Goal: Check status: Check status

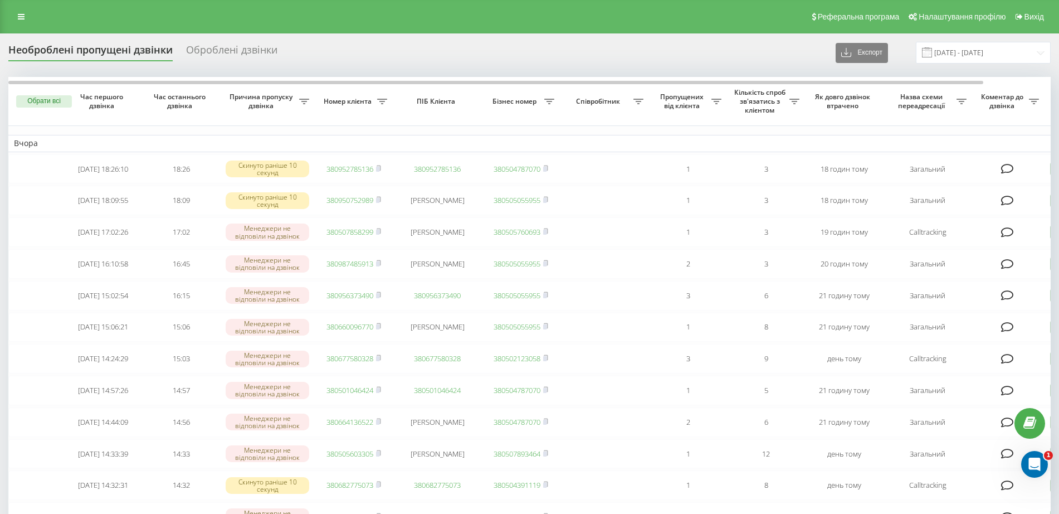
click at [986, 46] on input "[DATE] - [DATE]" at bounding box center [983, 53] width 135 height 22
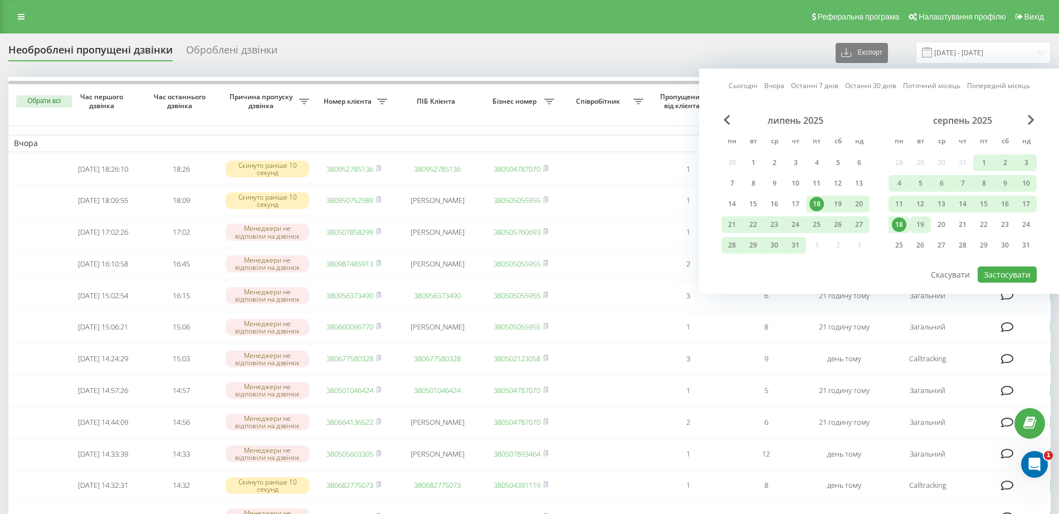
click at [916, 221] on div "19" at bounding box center [920, 224] width 14 height 14
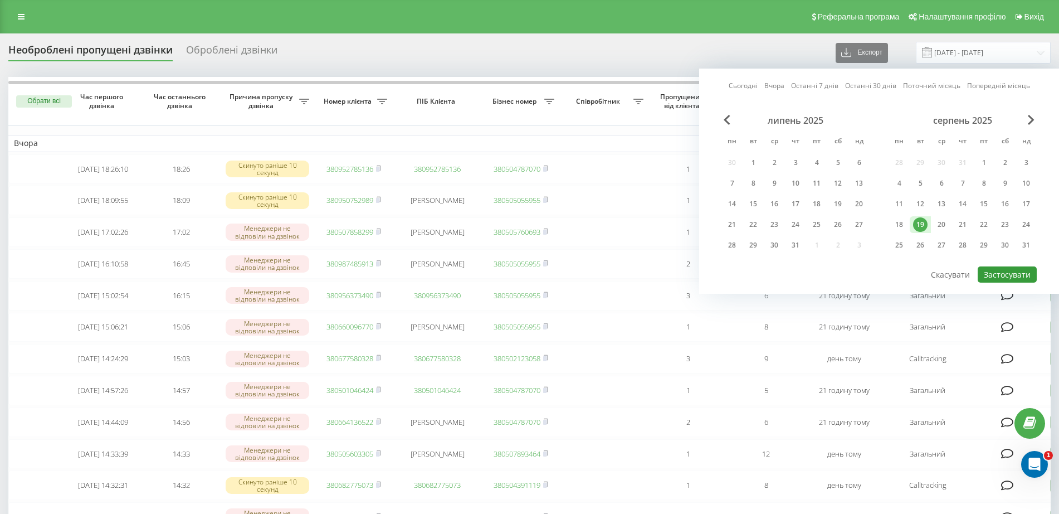
click at [992, 272] on button "Застосувати" at bounding box center [1006, 274] width 59 height 16
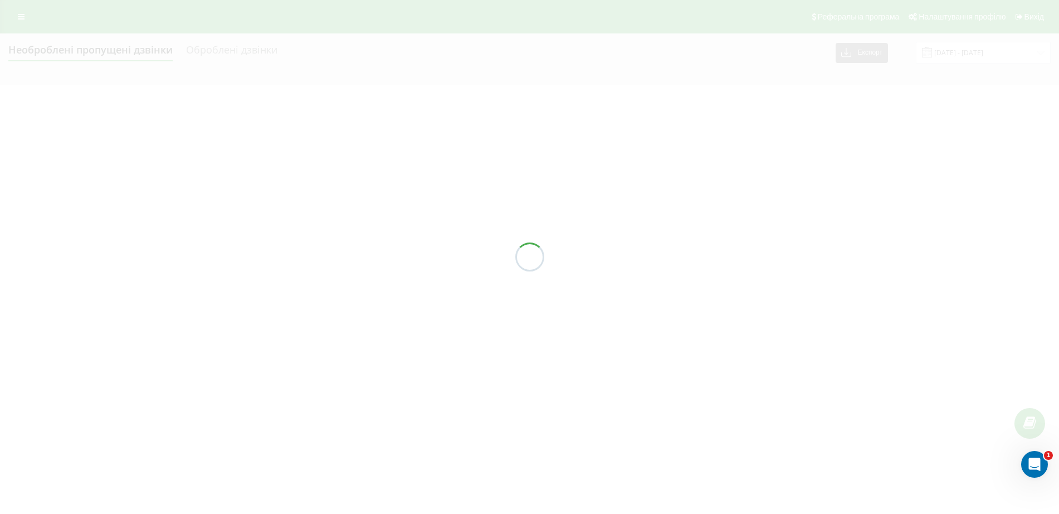
type input "[DATE] - [DATE]"
